Goal: Task Accomplishment & Management: Check status

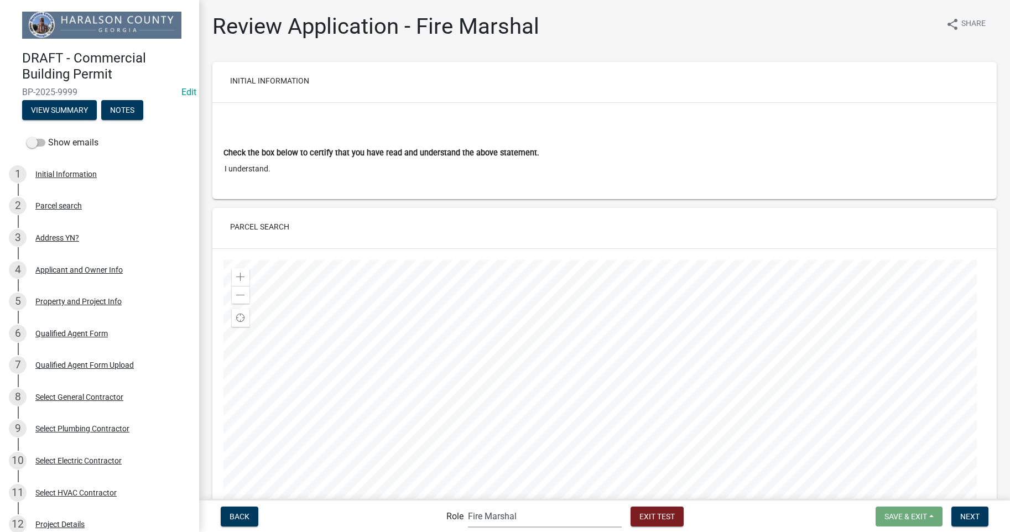
select select "9b74c7e7-e399-483f-934d-e064125561ef"
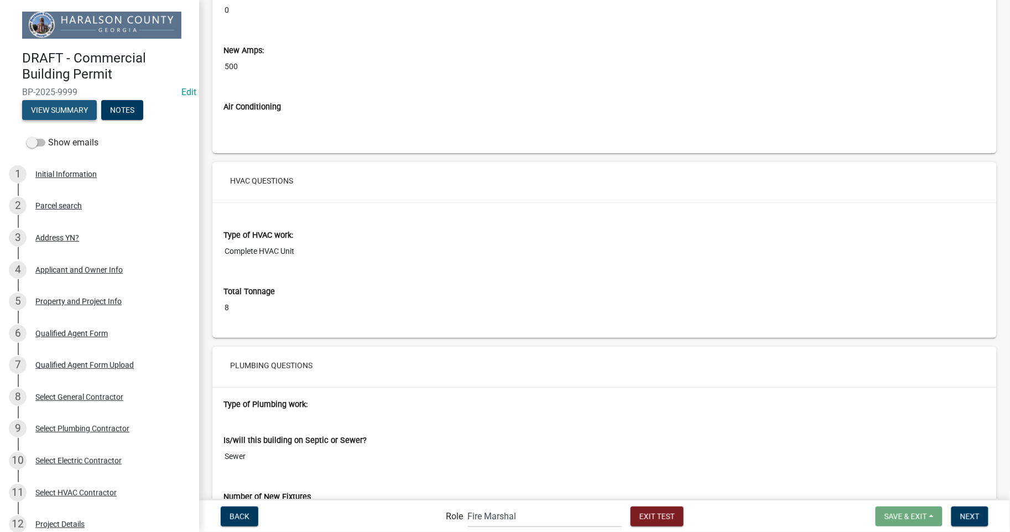
click at [56, 105] on button "View Summary" at bounding box center [59, 110] width 75 height 20
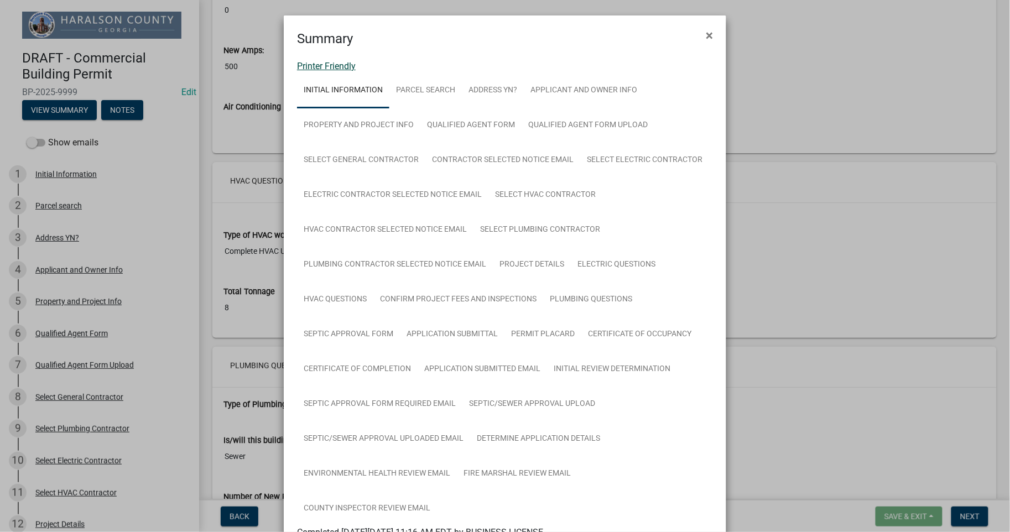
click at [320, 67] on link "Printer Friendly" at bounding box center [326, 66] width 59 height 11
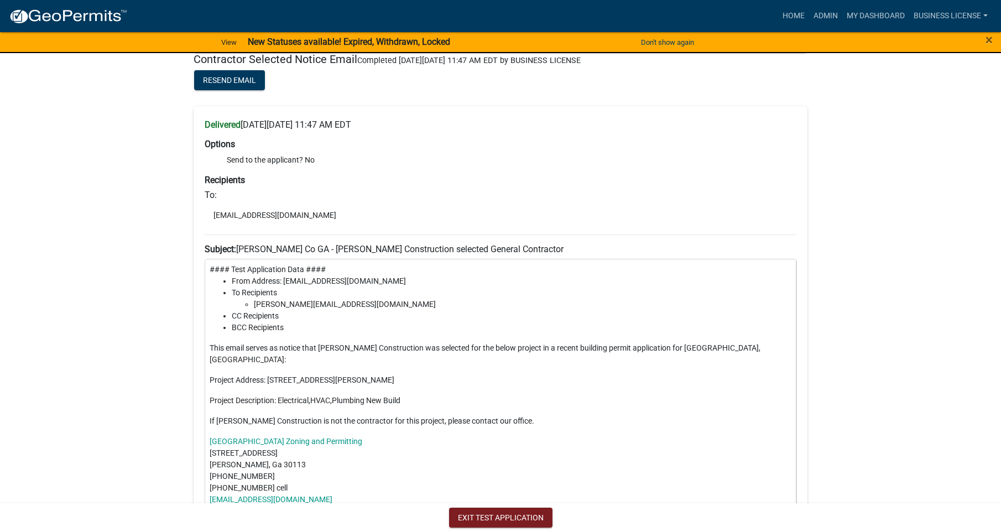
scroll to position [3688, 0]
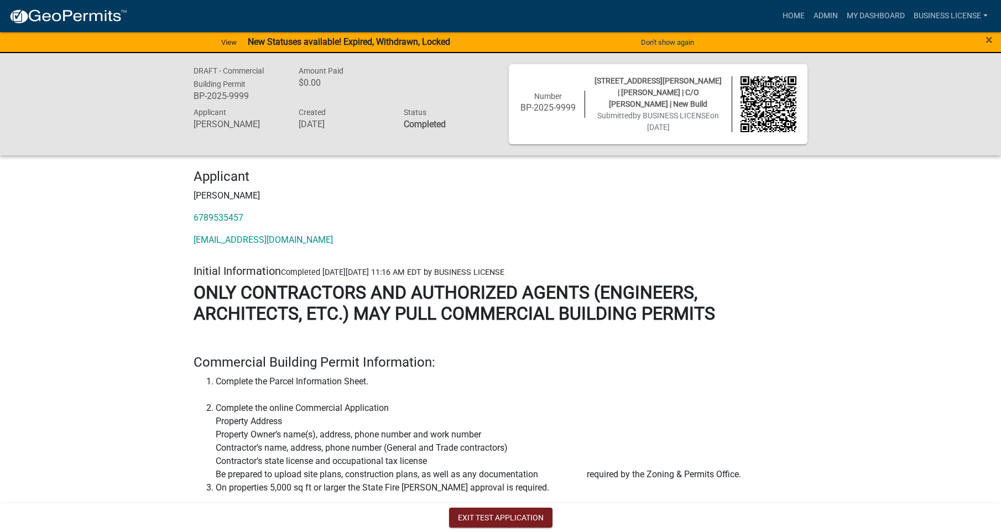
click at [375, 339] on h2 at bounding box center [501, 339] width 614 height 21
click at [413, 457] on li "Complete the online Commercial Application Property Address Property Owner’s na…" at bounding box center [512, 442] width 592 height 80
click at [327, 450] on li "Complete the online Commercial Application Property Address Property Owner’s na…" at bounding box center [512, 442] width 592 height 80
click at [991, 37] on span "×" at bounding box center [989, 39] width 7 height 15
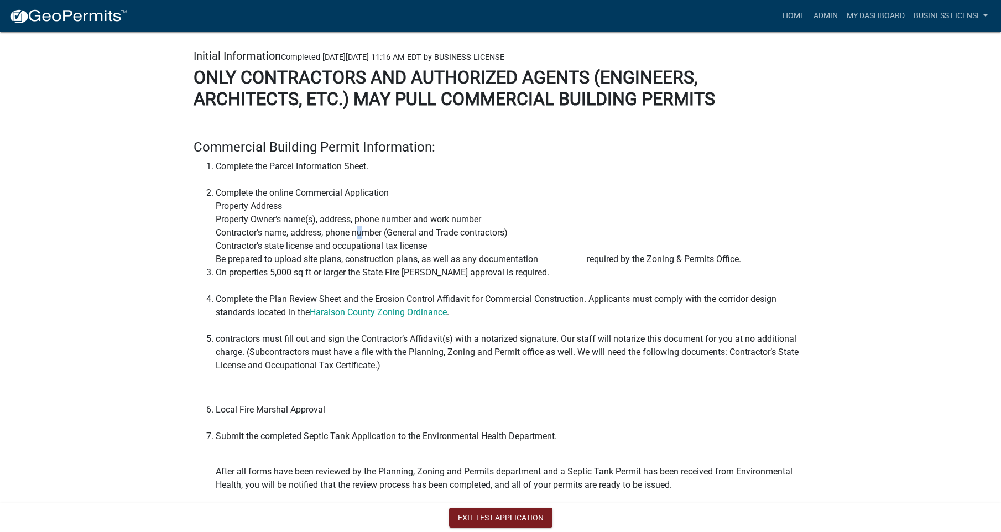
scroll to position [491, 0]
